Goal: Find specific page/section: Find specific page/section

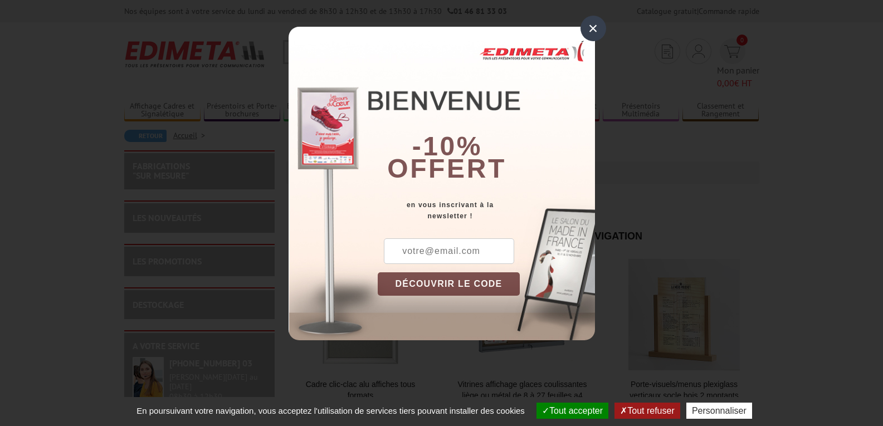
click at [591, 26] on div "×" at bounding box center [593, 29] width 26 height 26
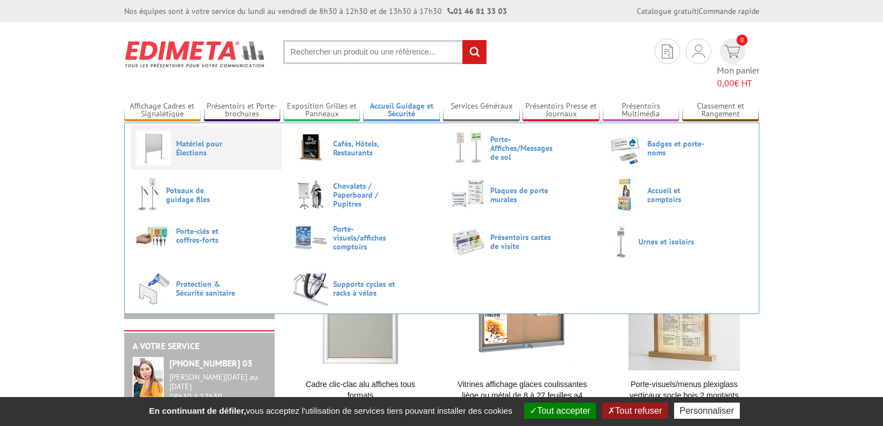
click at [200, 139] on span "Matériel pour Élections" at bounding box center [209, 148] width 67 height 18
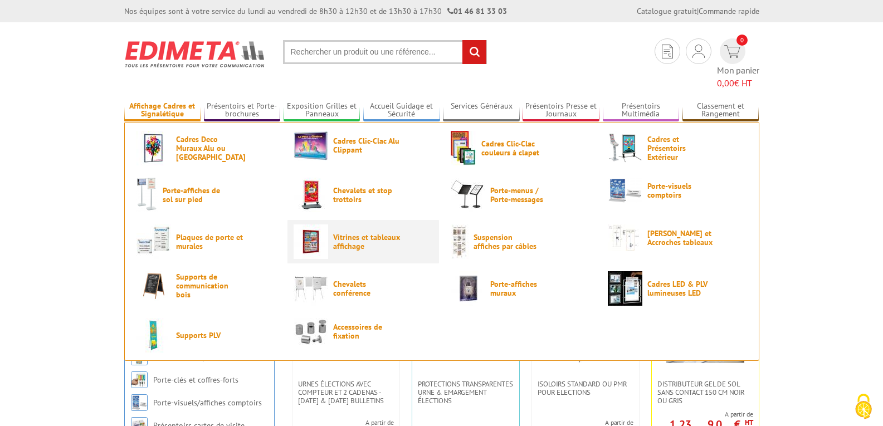
click at [349, 233] on span "Vitrines et tableaux affichage" at bounding box center [366, 242] width 67 height 18
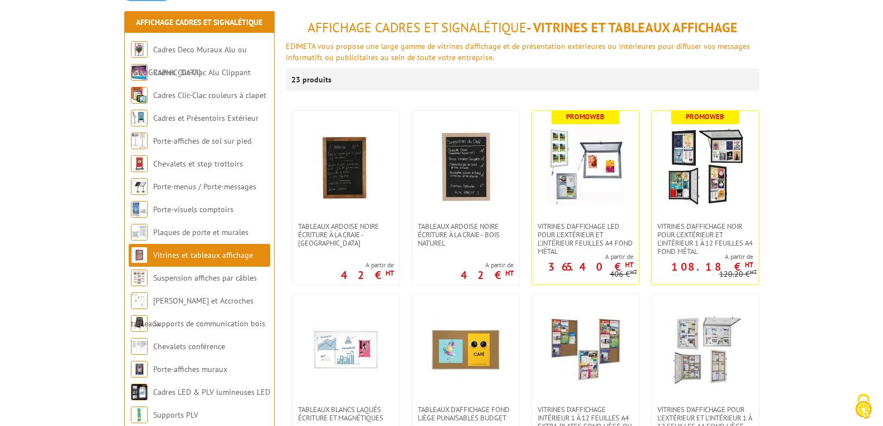
scroll to position [193, 0]
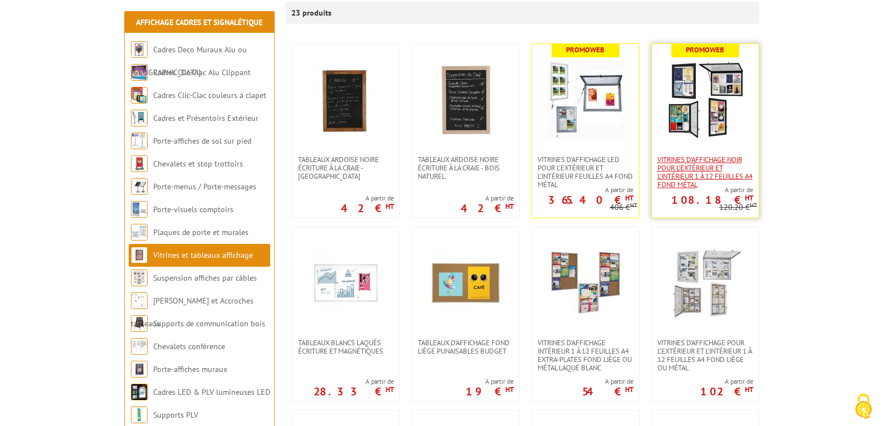
click at [682, 172] on span "VITRINES D'AFFICHAGE NOIR POUR L'EXTÉRIEUR ET L'INTÉRIEUR 1 À 12 FEUILLES A4 FO…" at bounding box center [705, 171] width 96 height 33
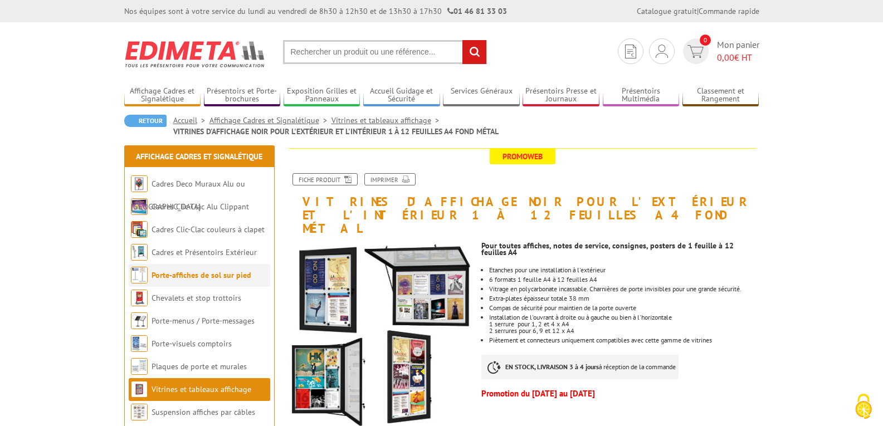
click at [164, 279] on link "Porte-affiches de sol sur pied" at bounding box center [202, 275] width 100 height 10
